Goal: Information Seeking & Learning: Learn about a topic

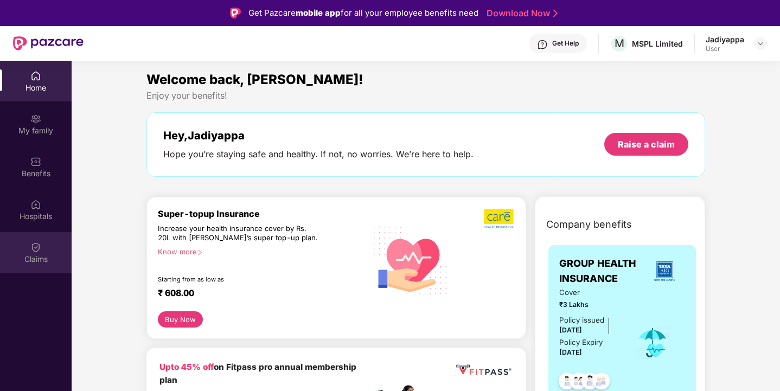
click at [36, 249] on img at bounding box center [35, 247] width 11 height 11
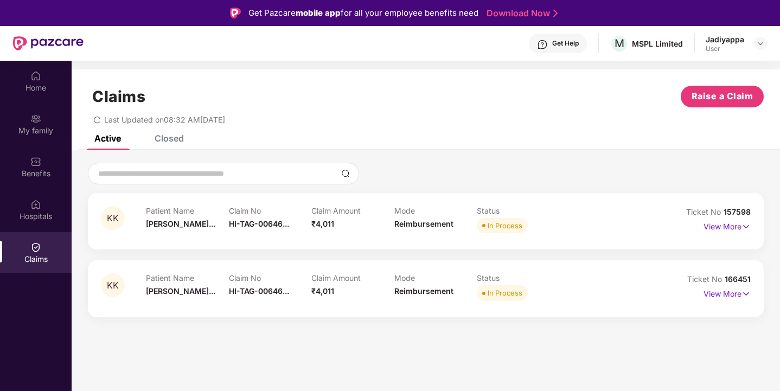
scroll to position [61, 0]
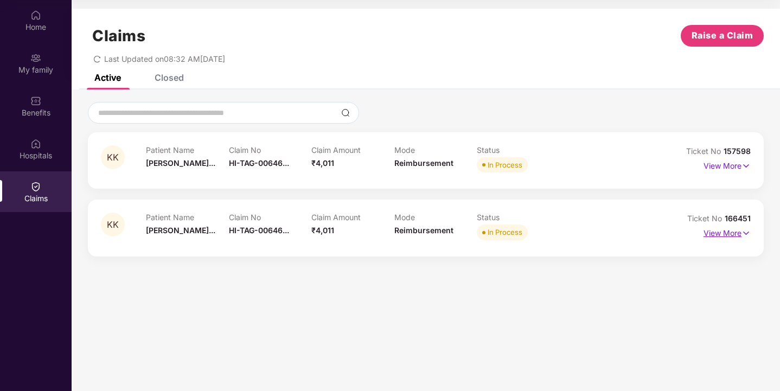
click at [729, 233] on p "View More" at bounding box center [727, 232] width 47 height 15
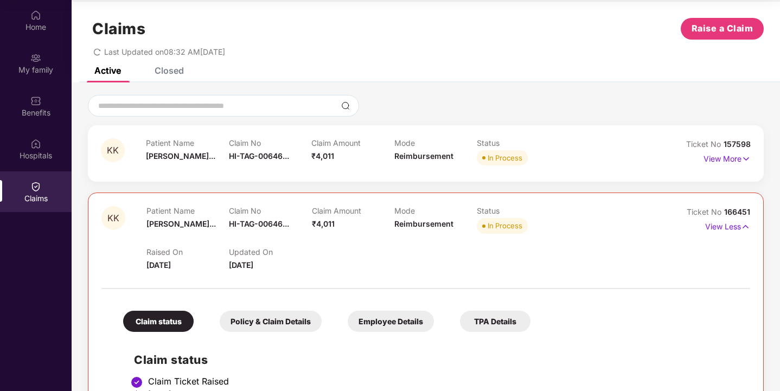
scroll to position [6, 0]
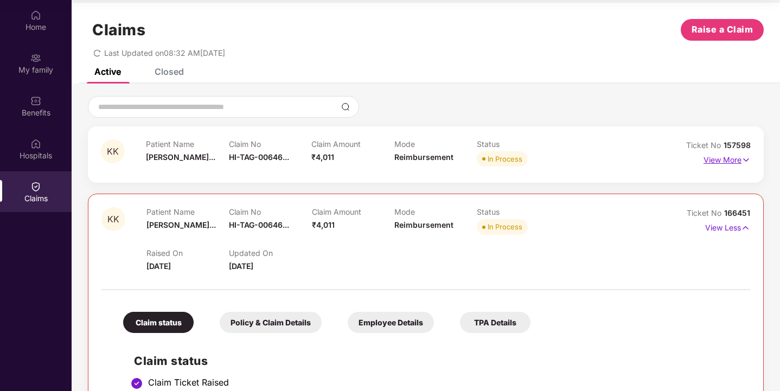
click at [726, 158] on p "View More" at bounding box center [727, 158] width 47 height 15
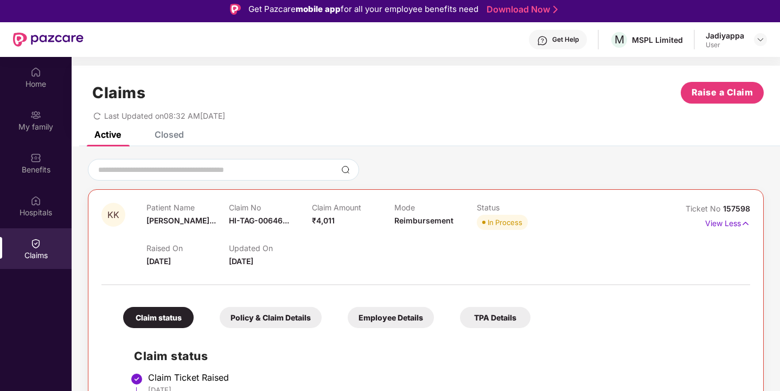
scroll to position [0, 0]
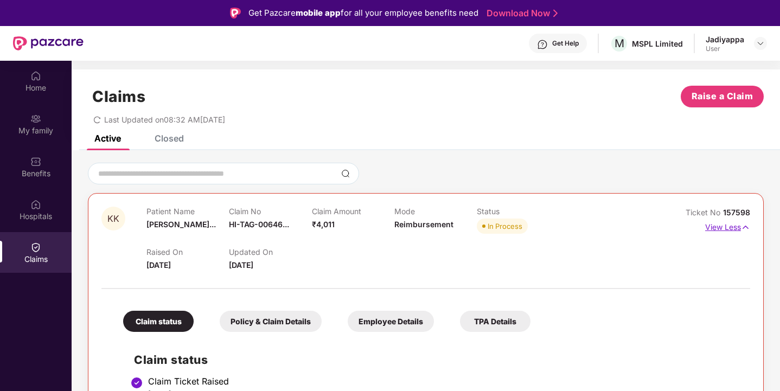
click at [726, 226] on p "View Less" at bounding box center [727, 226] width 45 height 15
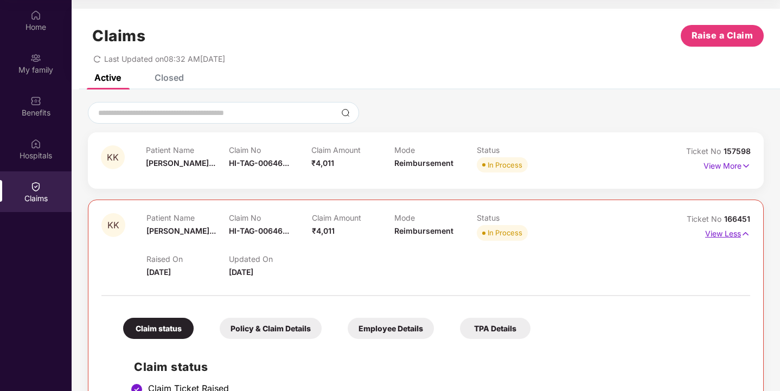
click at [723, 235] on p "View Less" at bounding box center [727, 232] width 45 height 15
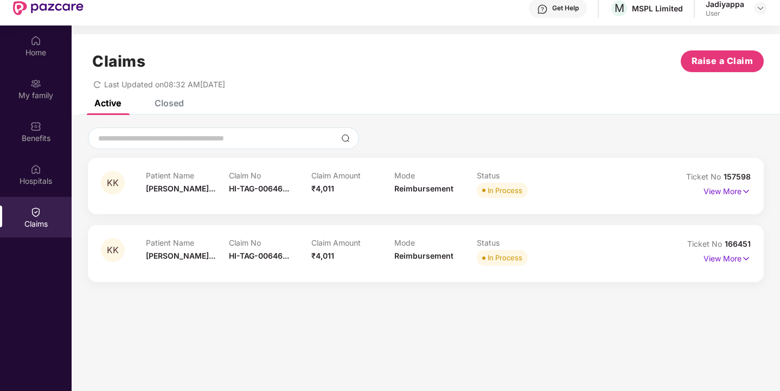
scroll to position [61, 0]
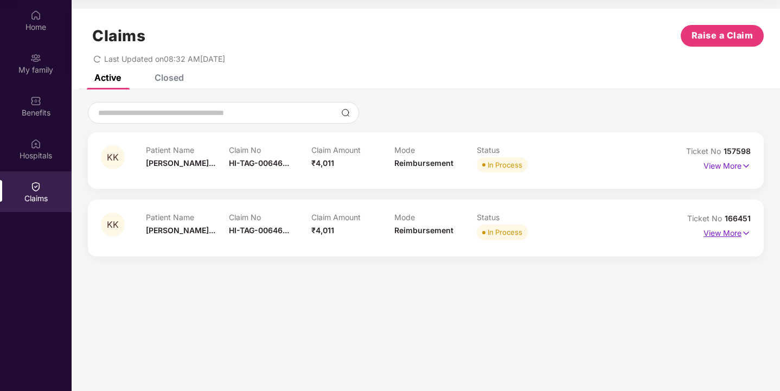
click at [724, 236] on p "View More" at bounding box center [727, 232] width 47 height 15
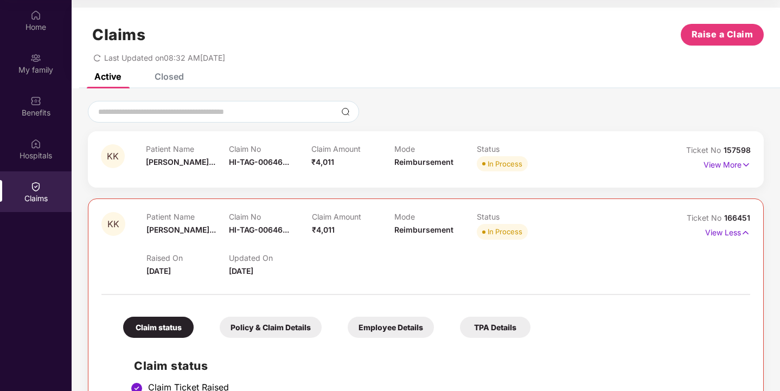
scroll to position [0, 0]
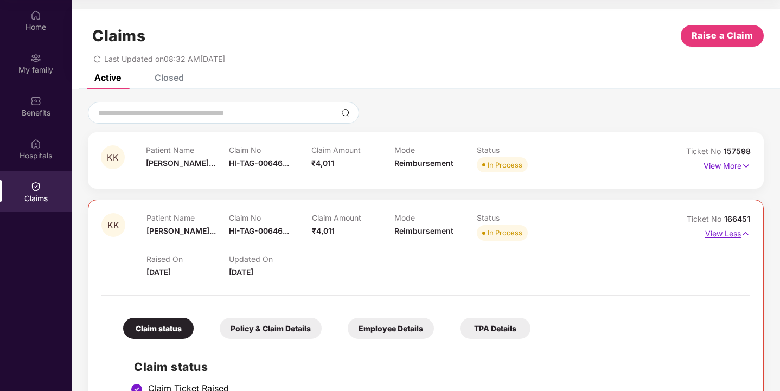
click at [729, 237] on p "View Less" at bounding box center [727, 232] width 45 height 15
